Goal: Task Accomplishment & Management: Manage account settings

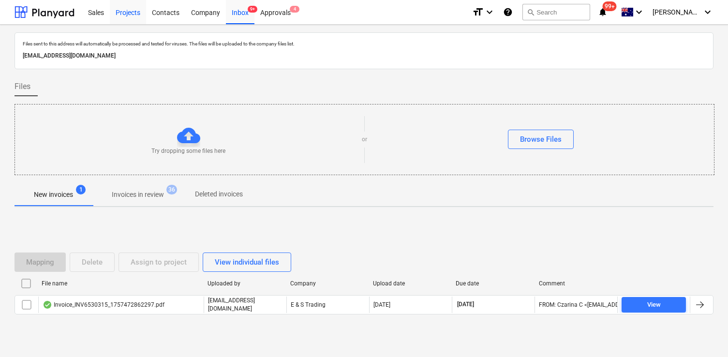
click at [136, 11] on div "Projects" at bounding box center [128, 12] width 36 height 25
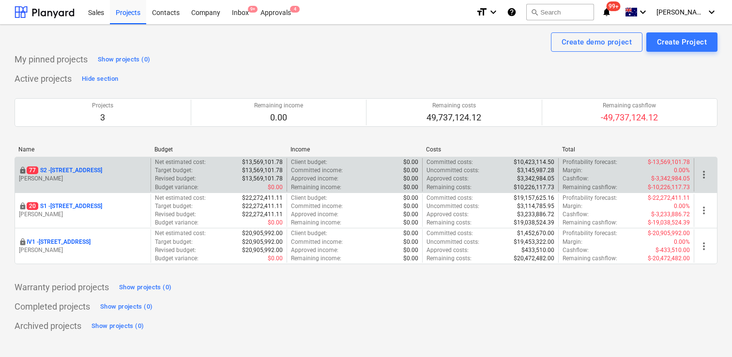
click at [90, 171] on p "[STREET_ADDRESS]" at bounding box center [65, 170] width 76 height 8
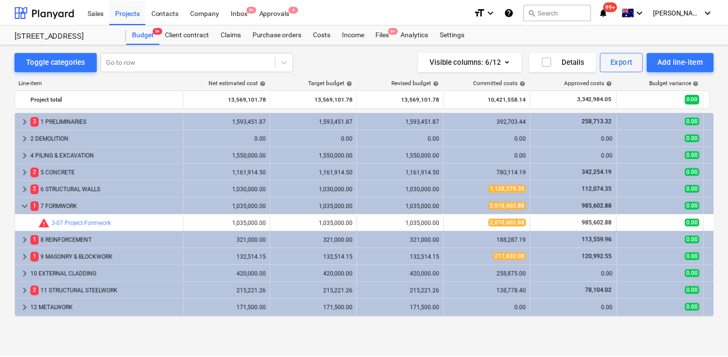
scroll to position [41, 0]
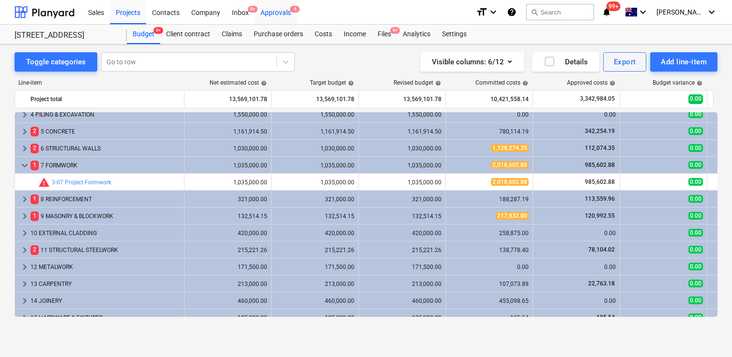
click at [280, 8] on div "Approvals 4" at bounding box center [276, 12] width 42 height 25
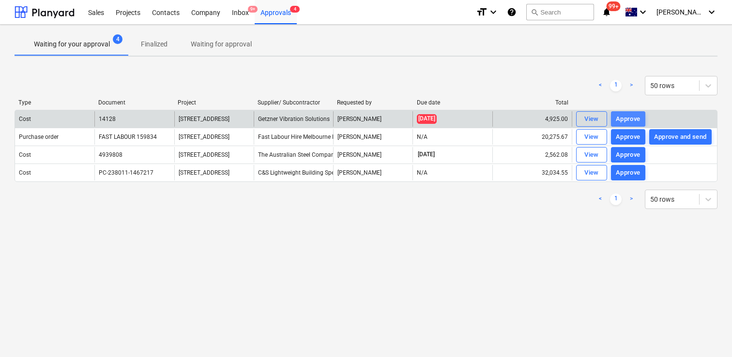
click at [630, 124] on button "Approve" at bounding box center [628, 118] width 34 height 15
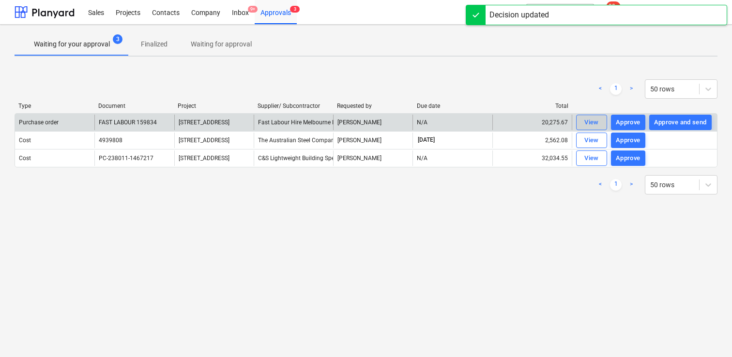
click at [595, 121] on div "View" at bounding box center [591, 122] width 15 height 11
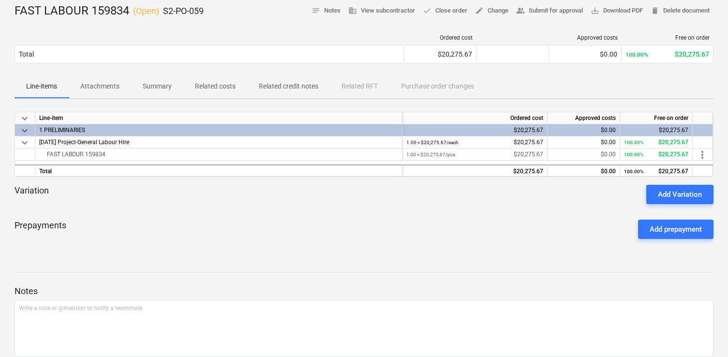
scroll to position [134, 0]
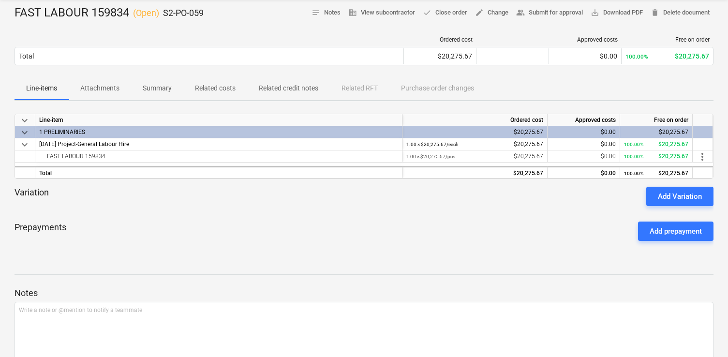
click at [112, 91] on p "Attachments" at bounding box center [99, 88] width 39 height 10
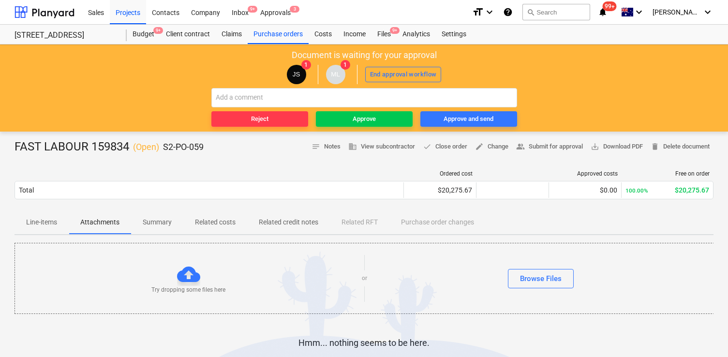
click at [45, 228] on span "Line-items" at bounding box center [42, 222] width 54 height 16
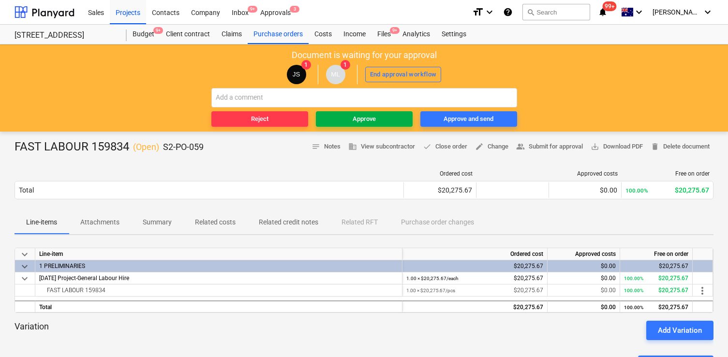
click at [378, 119] on span "Approve" at bounding box center [364, 119] width 89 height 11
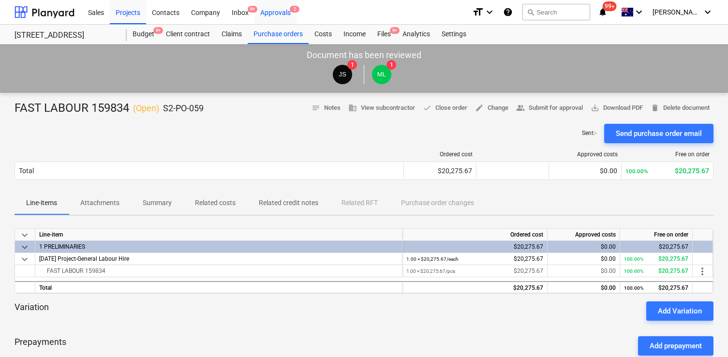
click at [271, 4] on div "Approvals 2" at bounding box center [276, 12] width 42 height 25
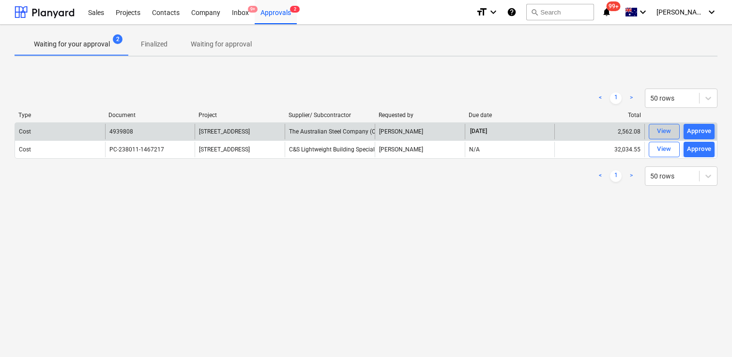
click at [659, 130] on div "View" at bounding box center [664, 131] width 15 height 11
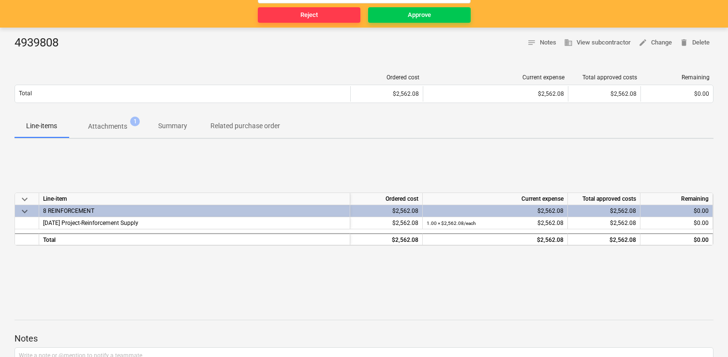
scroll to position [190, 0]
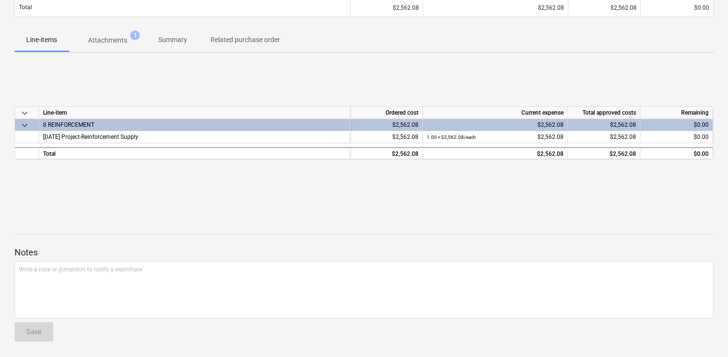
click at [116, 39] on p "Attachments" at bounding box center [107, 40] width 39 height 10
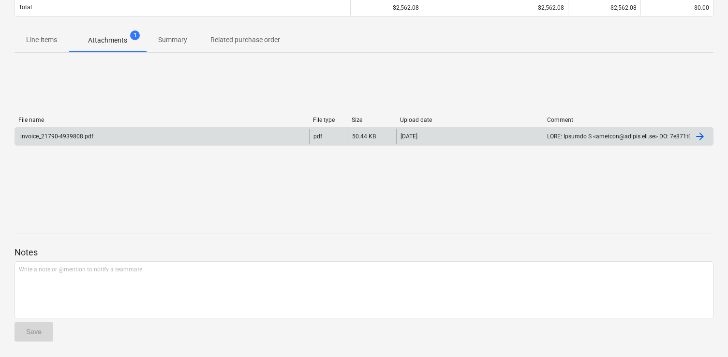
click at [220, 137] on div "invoice_21790-4939808.pdf" at bounding box center [162, 136] width 294 height 15
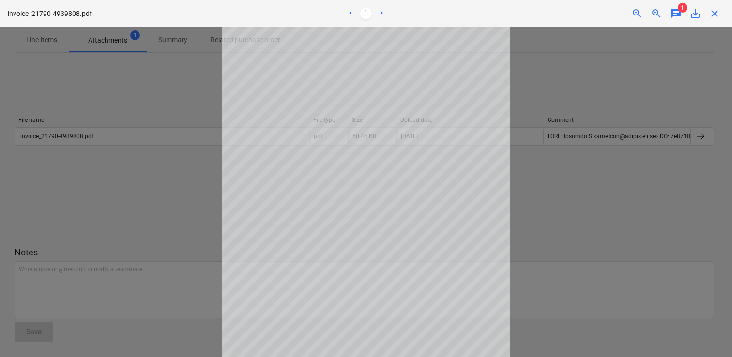
click at [573, 232] on div at bounding box center [366, 192] width 732 height 330
click at [677, 9] on span "chat" at bounding box center [676, 14] width 12 height 12
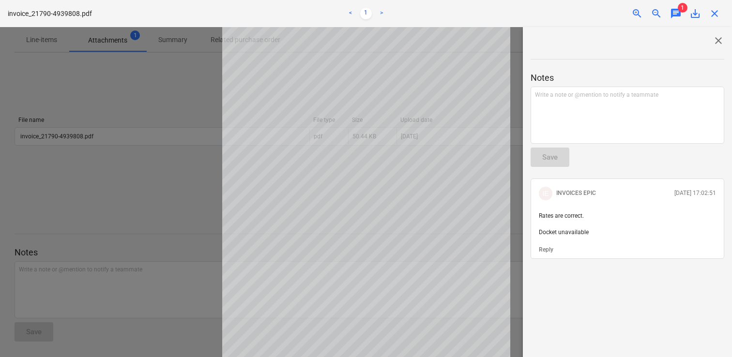
click at [716, 15] on span "close" at bounding box center [715, 14] width 12 height 12
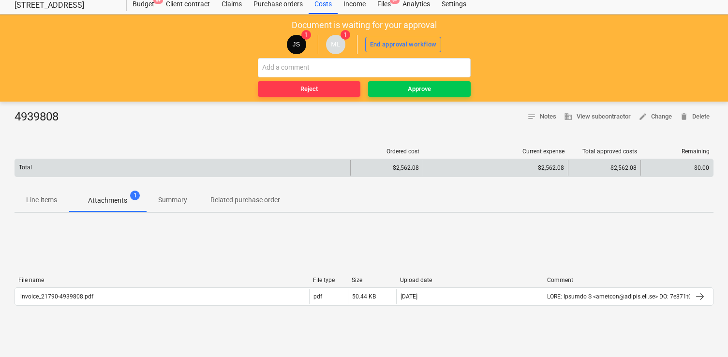
scroll to position [48, 0]
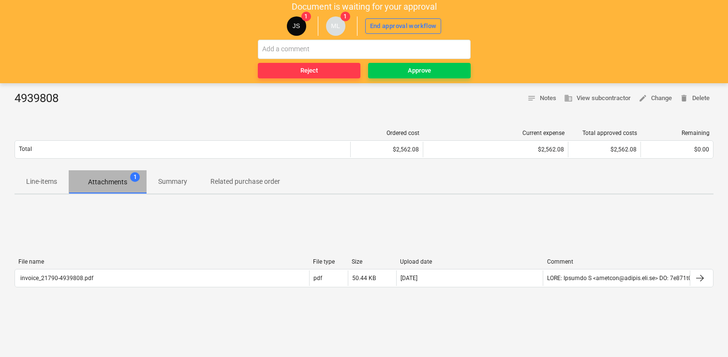
click at [108, 181] on p "Attachments" at bounding box center [107, 182] width 39 height 10
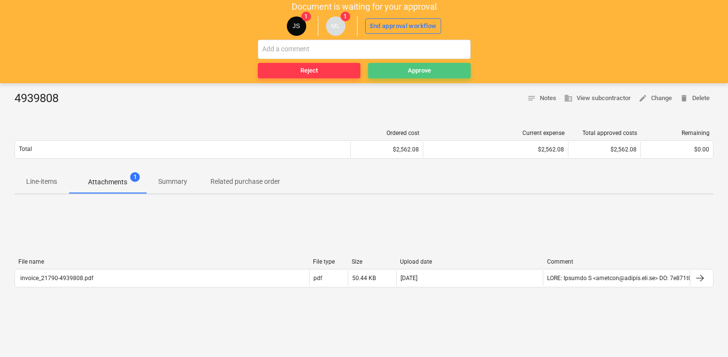
click at [404, 69] on span "Approve" at bounding box center [419, 70] width 95 height 11
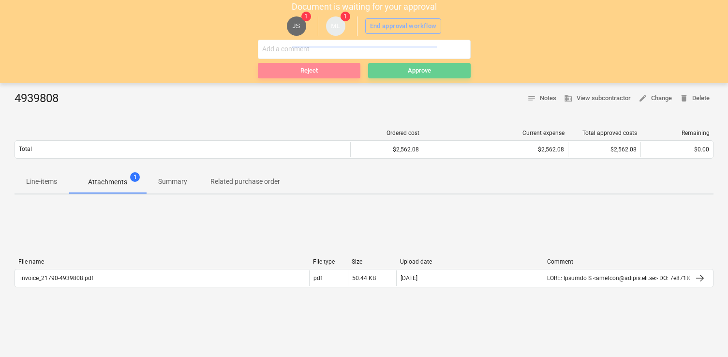
scroll to position [0, 0]
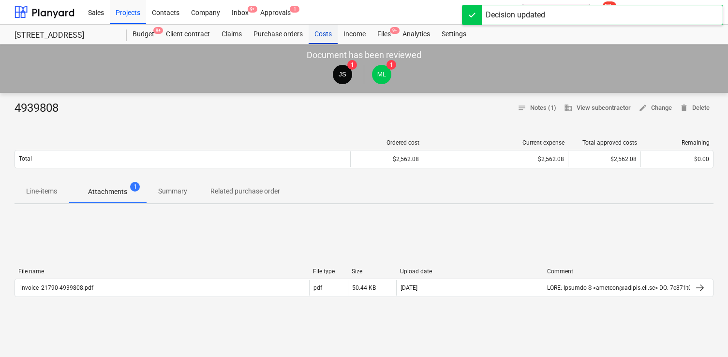
click at [315, 33] on div "Costs" at bounding box center [323, 34] width 29 height 19
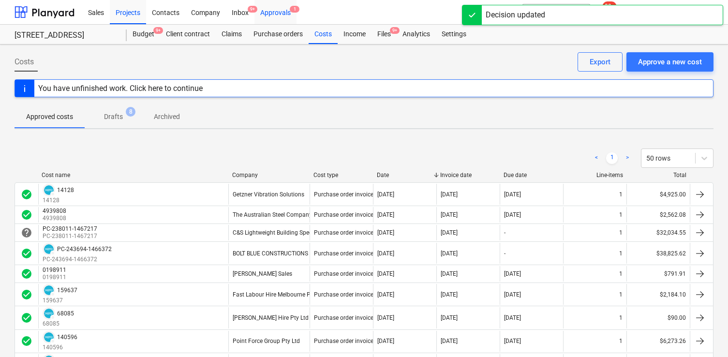
click at [271, 16] on div "Approvals 1" at bounding box center [276, 12] width 42 height 25
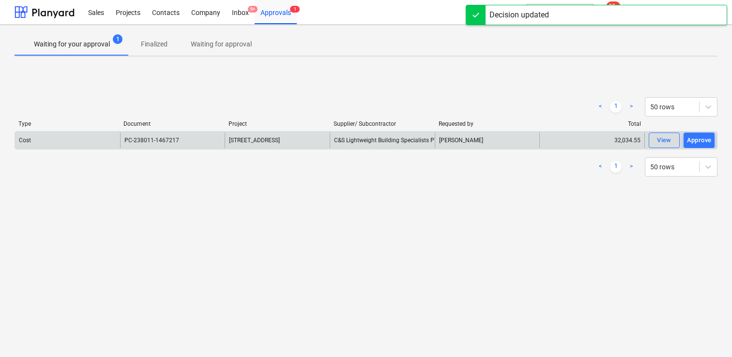
click at [193, 139] on div "PC-238011-1467217" at bounding box center [172, 140] width 105 height 15
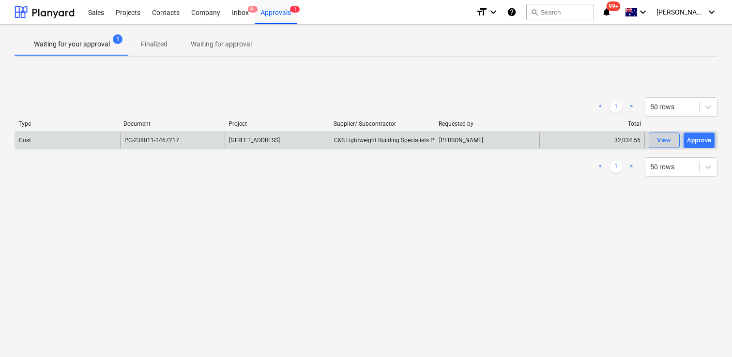
click at [653, 138] on button "View" at bounding box center [664, 140] width 31 height 15
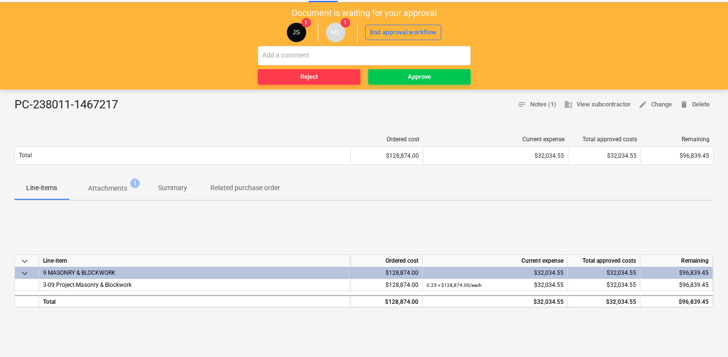
scroll to position [50, 0]
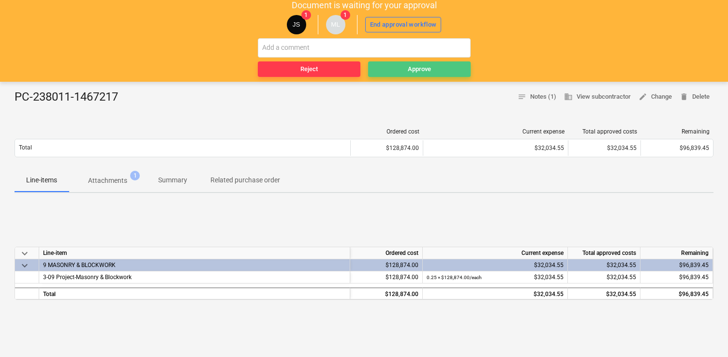
click at [426, 67] on div "Approve" at bounding box center [419, 69] width 23 height 11
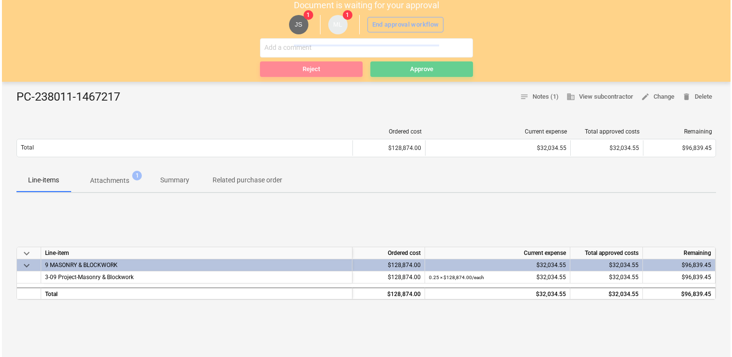
scroll to position [0, 0]
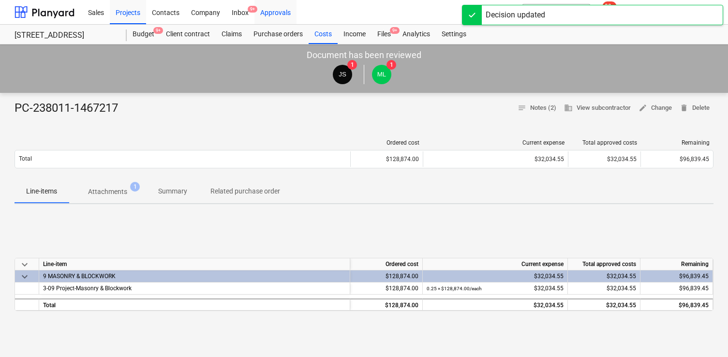
click at [266, 10] on div "Approvals" at bounding box center [276, 12] width 42 height 25
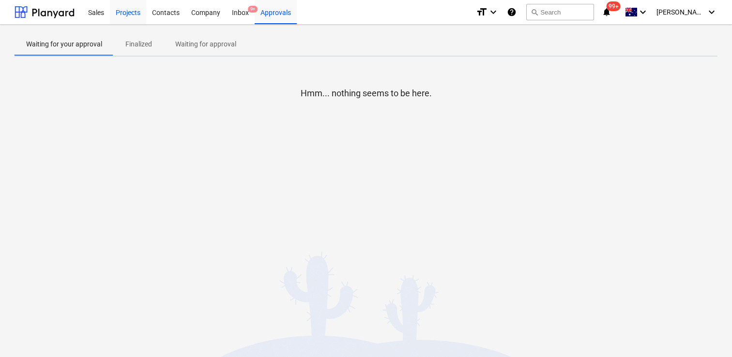
click at [122, 15] on div "Projects" at bounding box center [128, 12] width 36 height 25
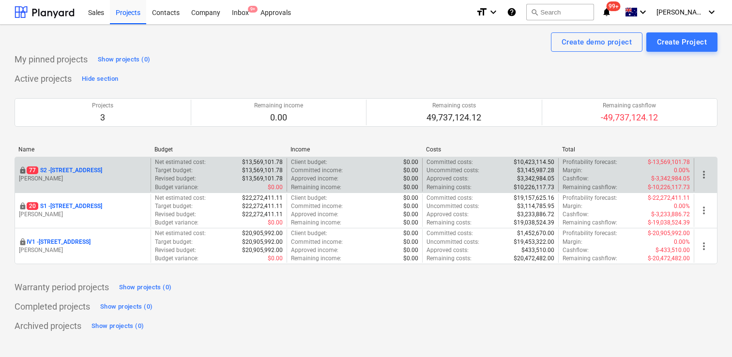
click at [107, 166] on div "locked [STREET_ADDRESS] Lebon" at bounding box center [83, 174] width 136 height 33
click at [102, 169] on p "[STREET_ADDRESS]" at bounding box center [65, 170] width 76 height 8
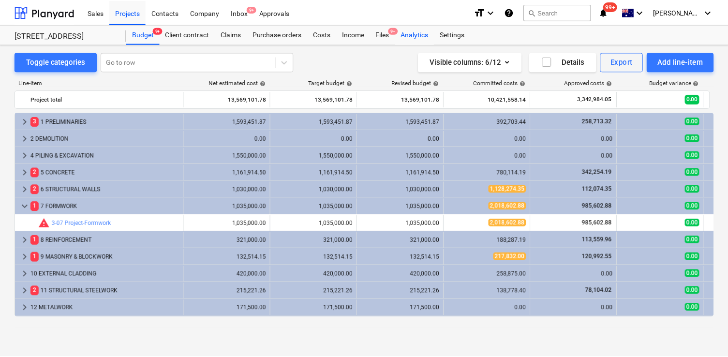
scroll to position [41, 0]
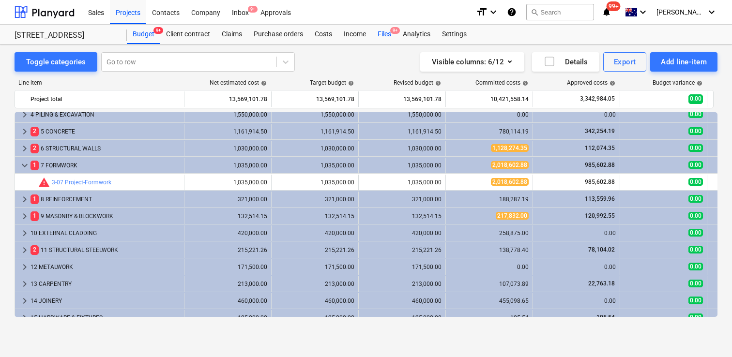
click at [389, 30] on div "Files 9+" at bounding box center [384, 34] width 25 height 19
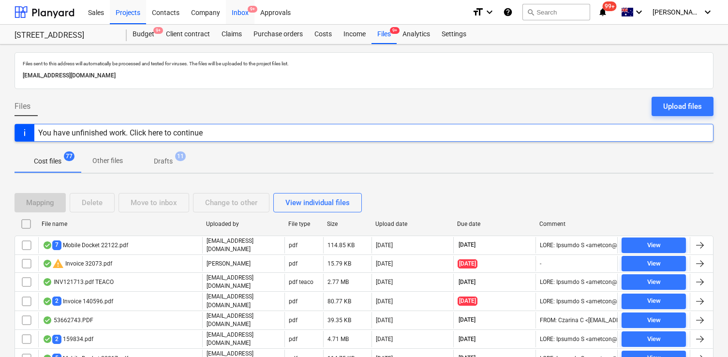
click at [246, 9] on div "Inbox 9+" at bounding box center [240, 12] width 29 height 25
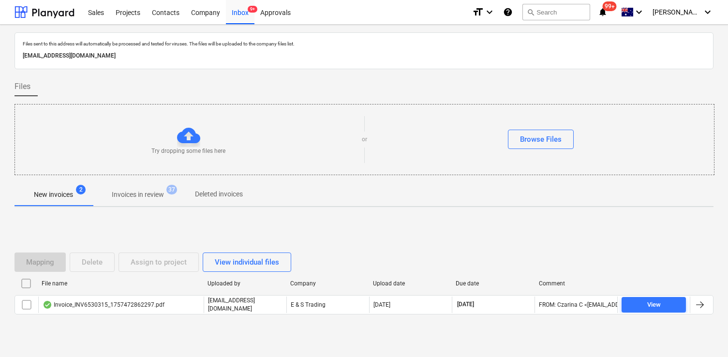
scroll to position [18, 0]
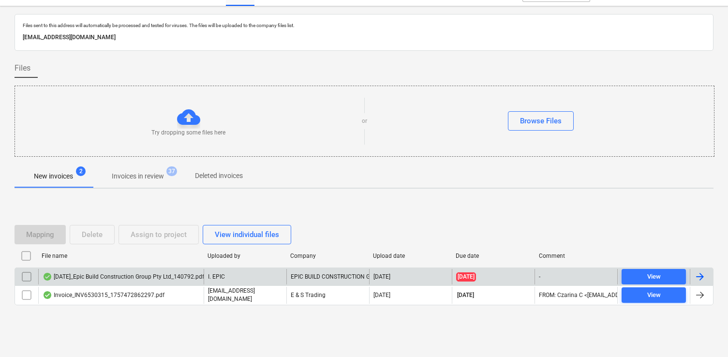
click at [121, 279] on div "[DATE]_Epic Build Construction Group Pty Ltd_140792.pdf" at bounding box center [124, 277] width 162 height 8
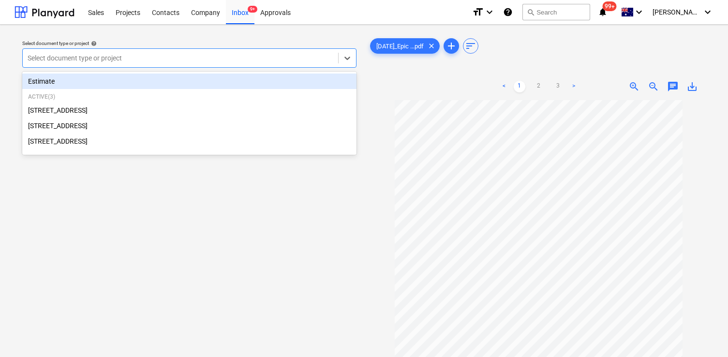
click at [237, 60] on div at bounding box center [181, 58] width 306 height 10
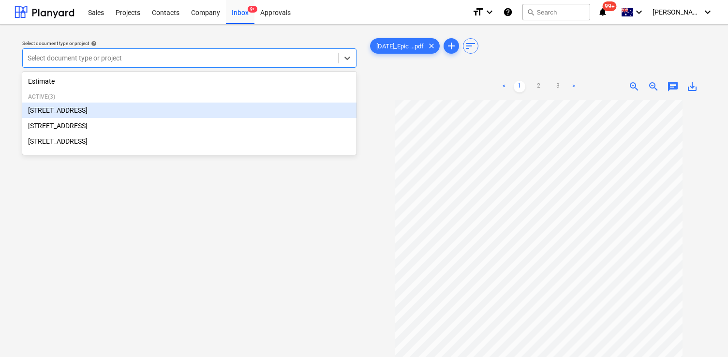
click at [225, 110] on div "[STREET_ADDRESS]" at bounding box center [189, 110] width 334 height 15
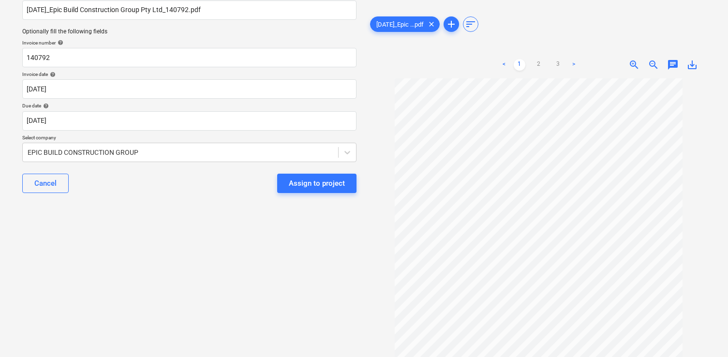
scroll to position [85, 0]
click at [438, 23] on span "clear" at bounding box center [432, 24] width 12 height 12
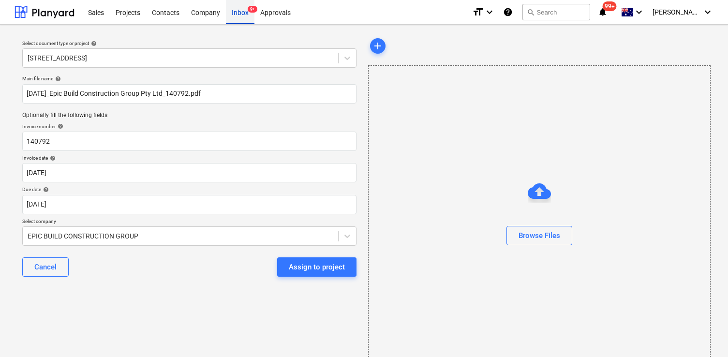
click at [237, 14] on div "Inbox 9+" at bounding box center [240, 12] width 29 height 25
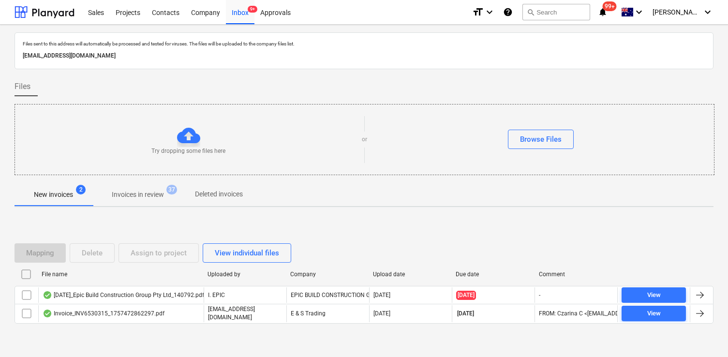
scroll to position [18, 0]
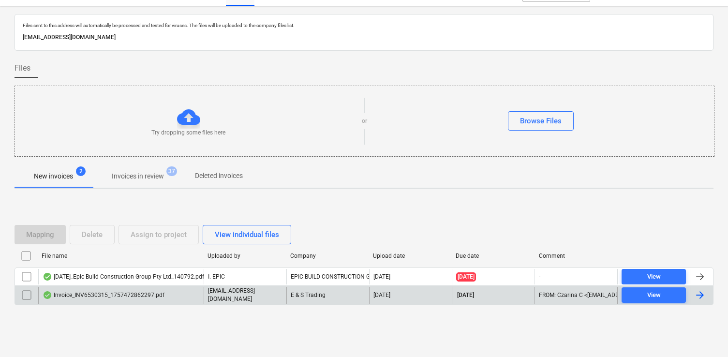
click at [128, 295] on div "Invoice_INV6530315_1757472862297.pdf" at bounding box center [104, 295] width 122 height 8
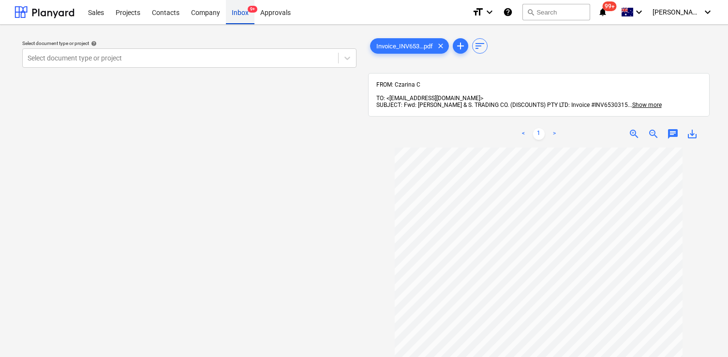
click at [237, 12] on div "Inbox 9+" at bounding box center [240, 12] width 29 height 25
